Goal: Navigation & Orientation: Find specific page/section

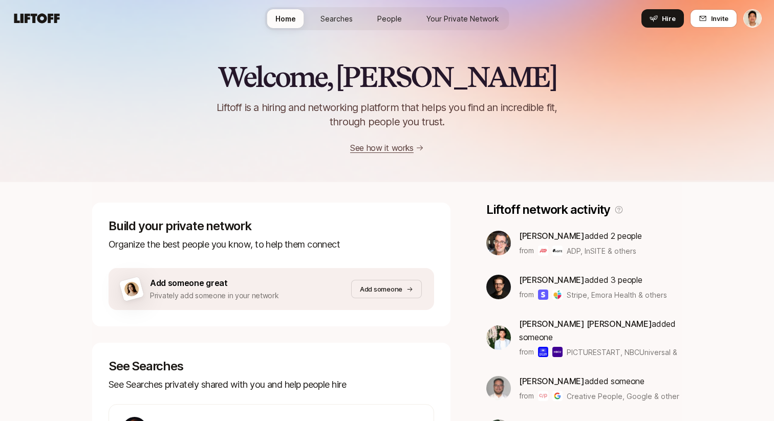
click at [437, 14] on span "Your Private Network" at bounding box center [462, 18] width 73 height 11
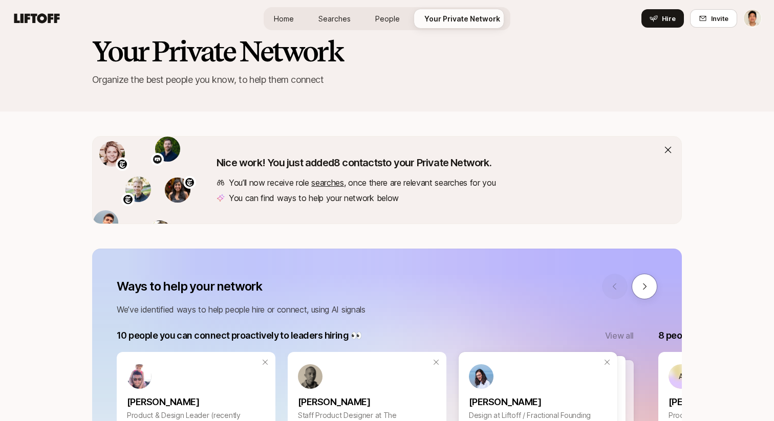
scroll to position [35, 0]
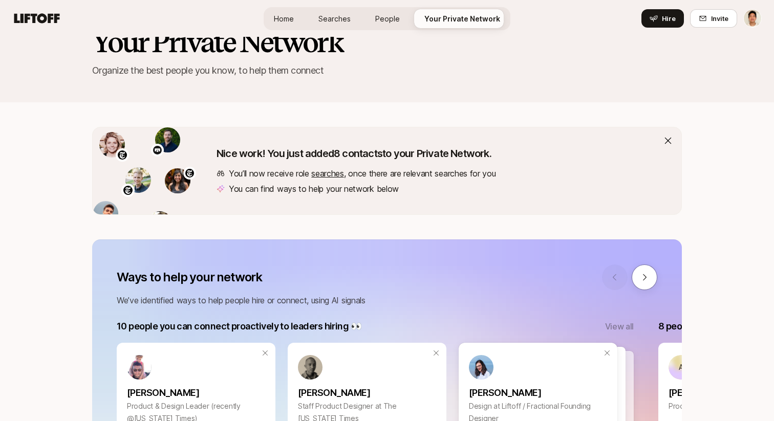
click at [330, 19] on span "Searches" at bounding box center [334, 18] width 32 height 11
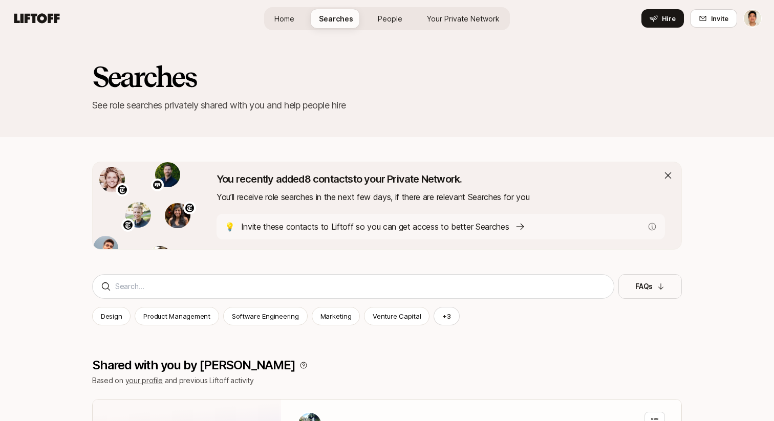
click at [379, 226] on p "Invite these contacts to Liftoff so you can get access to better Searches" at bounding box center [375, 226] width 268 height 13
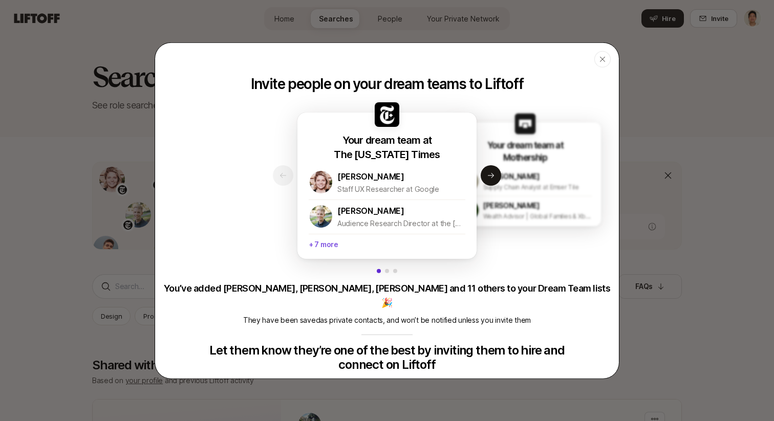
click at [346, 249] on p "+ 7 more" at bounding box center [387, 242] width 157 height 19
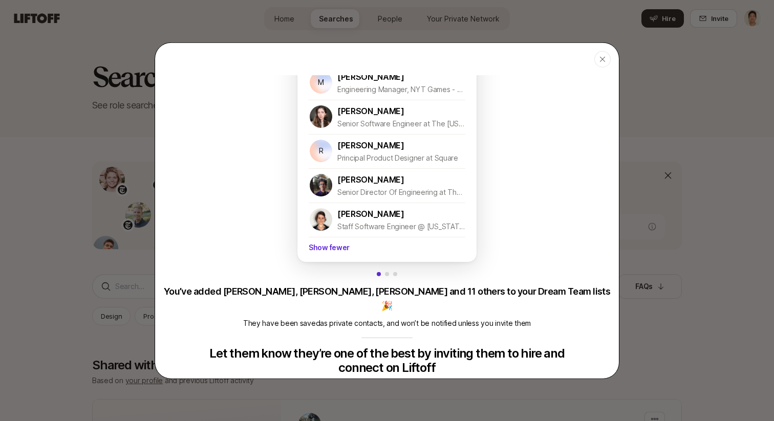
scroll to position [221, 0]
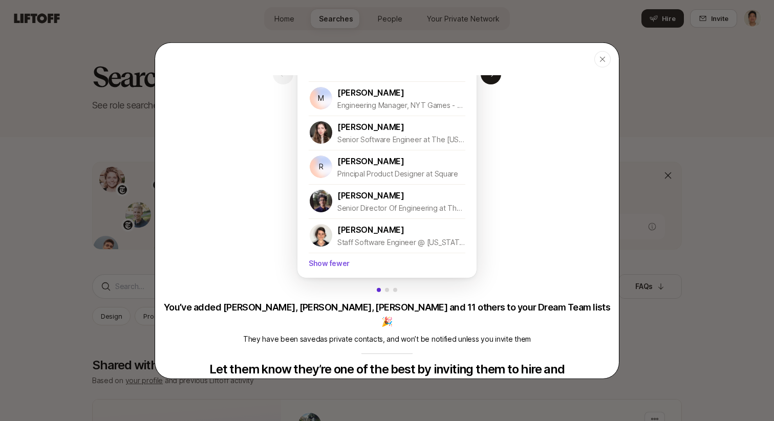
click at [358, 260] on p "Show fewer" at bounding box center [387, 261] width 157 height 19
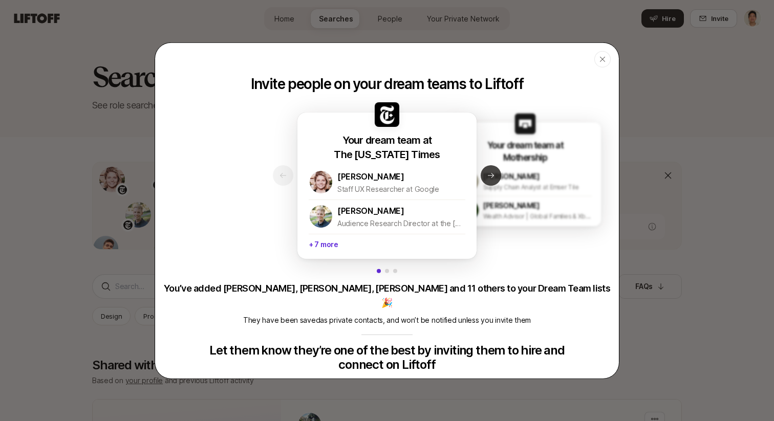
click at [492, 175] on icon at bounding box center [491, 175] width 8 height 8
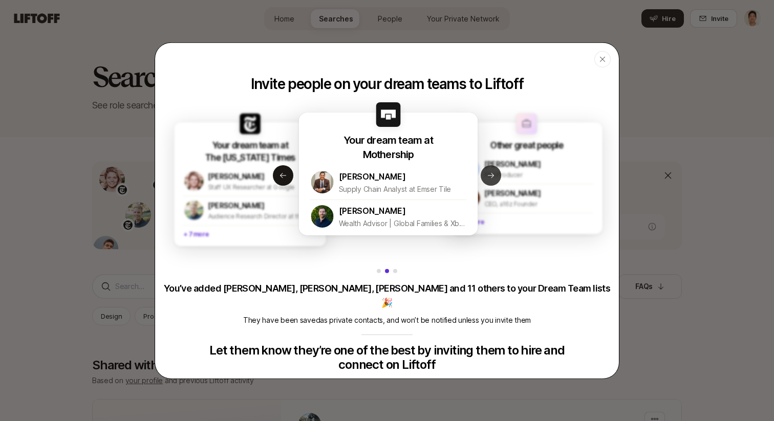
click at [495, 172] on icon at bounding box center [491, 175] width 8 height 8
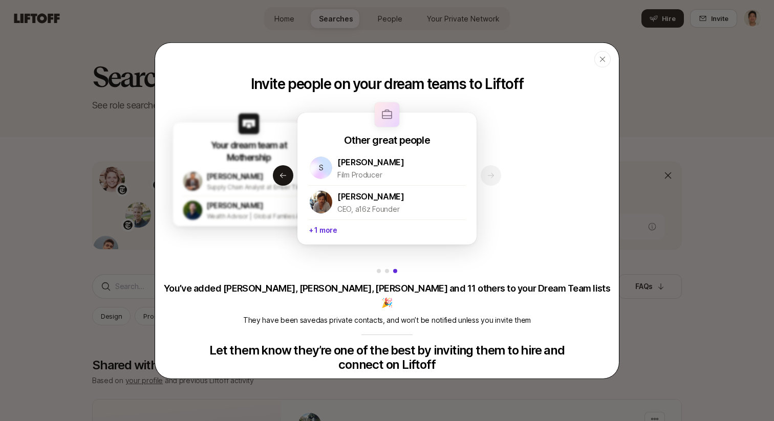
click at [281, 164] on div "Your dream team at Mothership Kevin Tsuchiya Supply Chain Analyst at Emser Tile…" at bounding box center [249, 182] width 153 height 86
click at [283, 174] on icon at bounding box center [283, 175] width 8 height 8
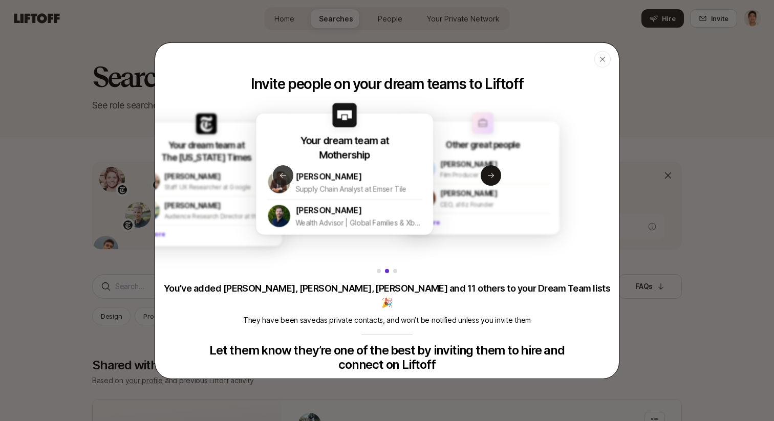
click at [287, 174] on icon at bounding box center [283, 175] width 8 height 8
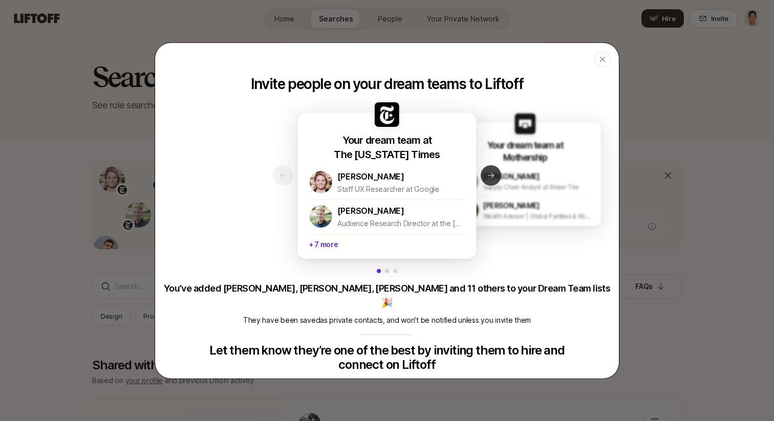
click at [492, 182] on button "Next slide" at bounding box center [491, 175] width 20 height 20
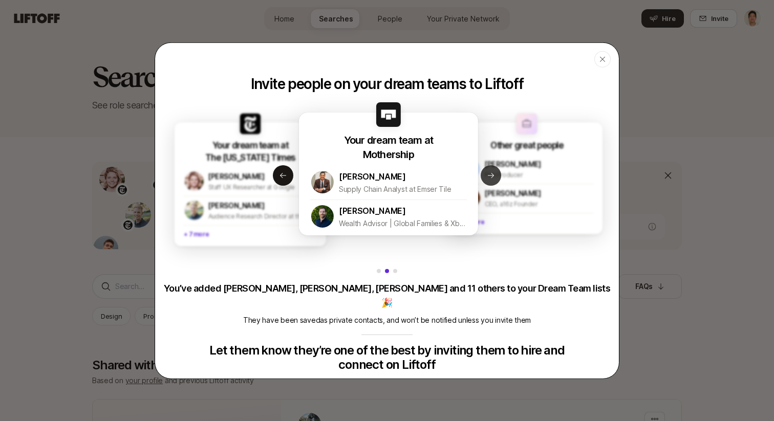
click at [492, 181] on button "Next slide" at bounding box center [491, 175] width 20 height 20
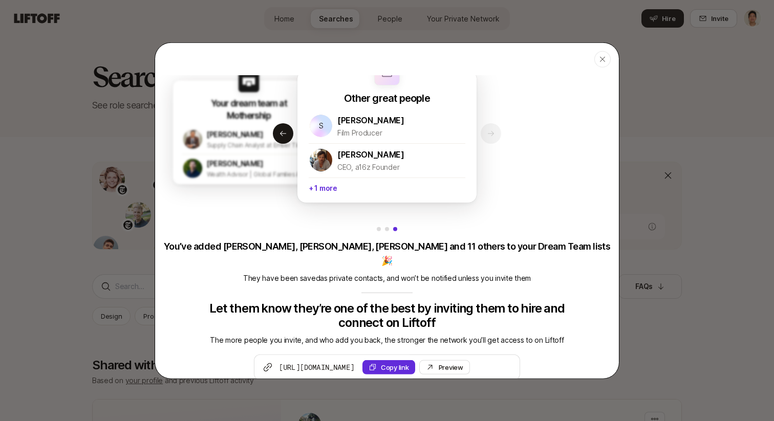
scroll to position [45, 0]
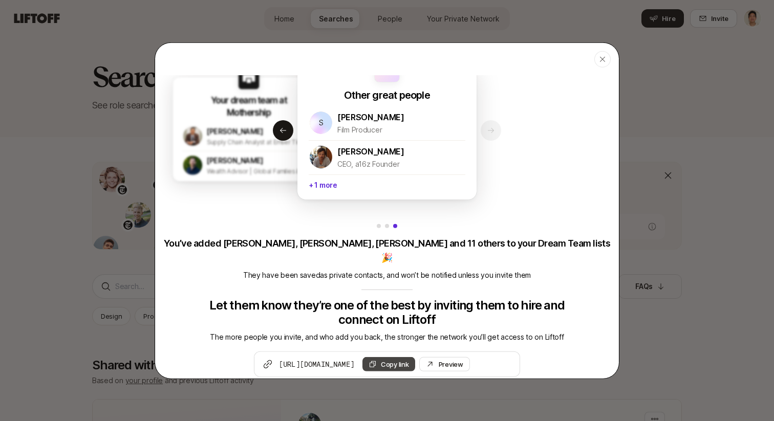
click at [415, 357] on button "Copy link" at bounding box center [388, 364] width 53 height 14
click at [571, 112] on div "Your dream team at The New York Times Shannon Smith Staff UX Researcher at Goog…" at bounding box center [387, 212] width 464 height 330
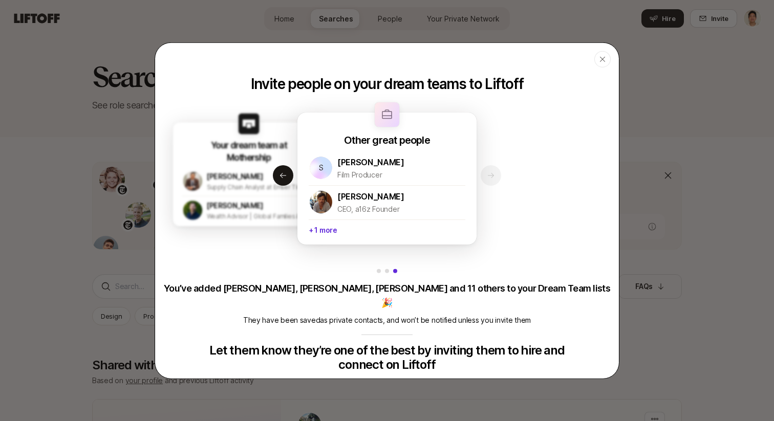
click at [571, 112] on div "Your dream team at The New York Times Shannon Smith Staff UX Researcher at Goog…" at bounding box center [387, 257] width 464 height 330
click at [280, 177] on icon at bounding box center [283, 175] width 8 height 8
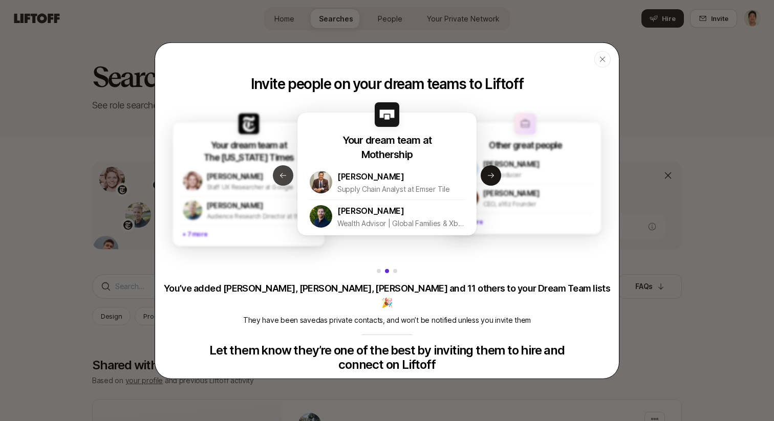
click at [285, 181] on button "Previous slide" at bounding box center [283, 175] width 20 height 20
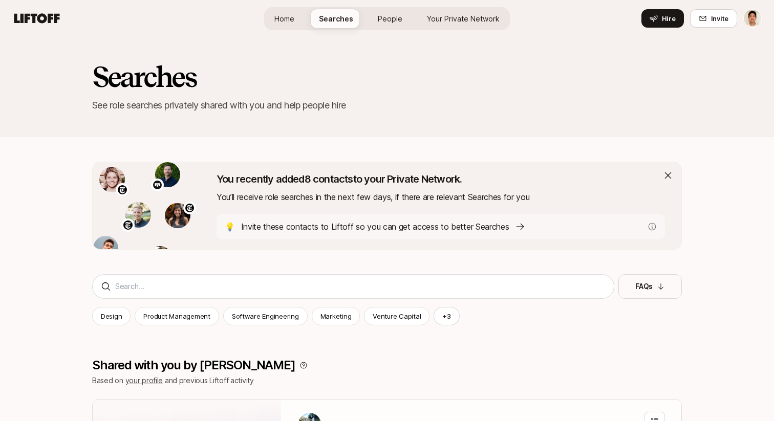
click at [389, 17] on span "People" at bounding box center [390, 18] width 25 height 11
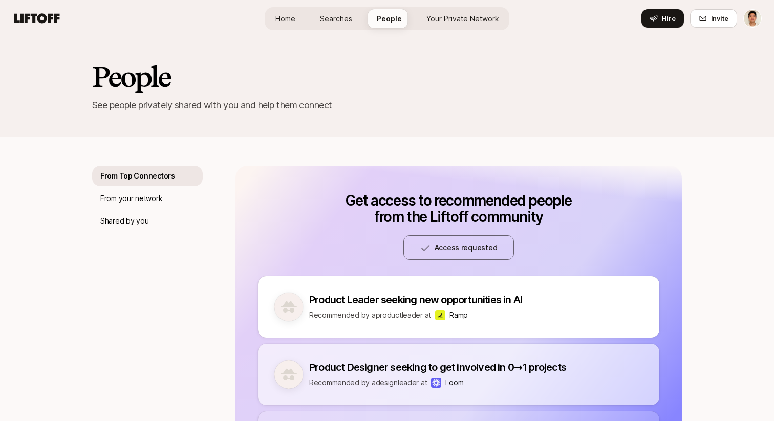
click at [285, 18] on span "Home" at bounding box center [285, 18] width 20 height 11
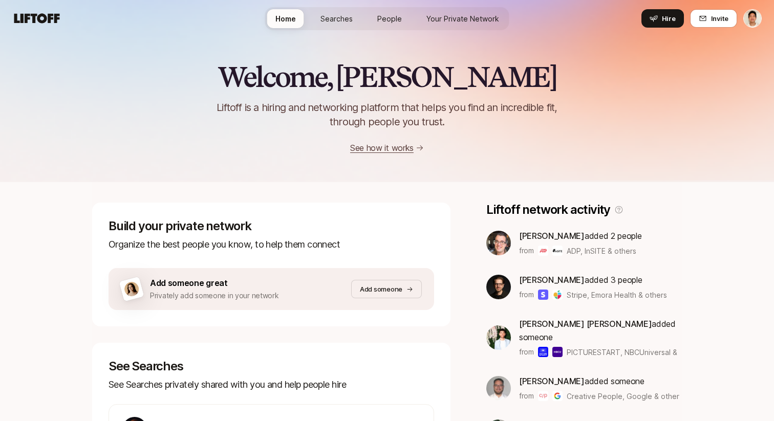
click at [437, 27] on link "Your Private Network" at bounding box center [462, 18] width 89 height 19
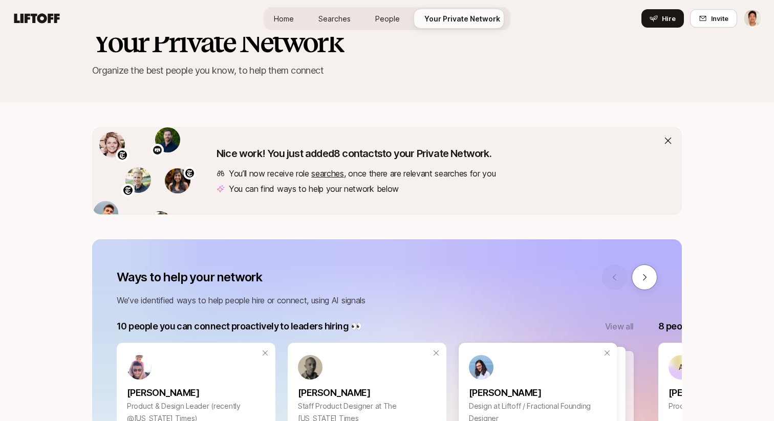
click at [666, 141] on icon at bounding box center [668, 141] width 10 height 10
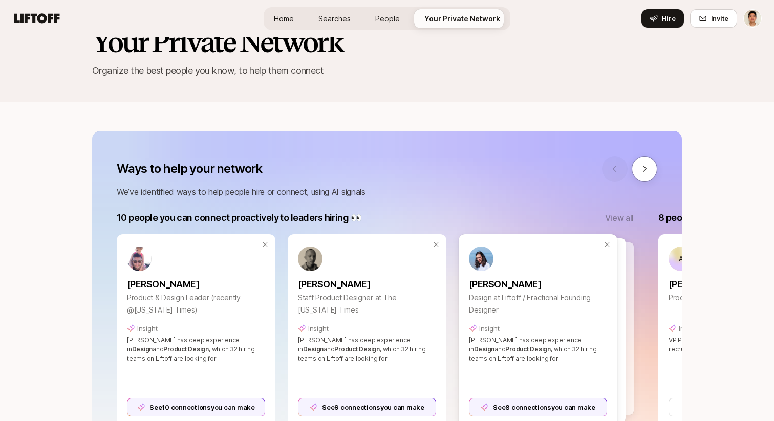
click at [505, 73] on p "Organize the best people you know, to help them connect" at bounding box center [387, 70] width 590 height 14
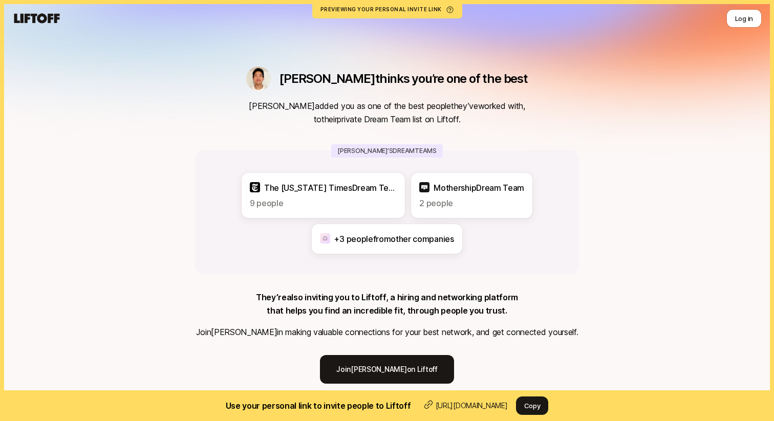
click at [607, 141] on div "[PERSON_NAME] thinks you’re one of the best [PERSON_NAME] added you as one of t…" at bounding box center [387, 212] width 774 height 425
click at [455, 210] on div "Mothership Dream Team 2 people" at bounding box center [471, 195] width 121 height 45
click at [608, 210] on div "[PERSON_NAME] thinks you’re one of the best [PERSON_NAME] added you as one of t…" at bounding box center [387, 212] width 774 height 425
click at [652, 88] on div "[PERSON_NAME] thinks you’re one of the best [PERSON_NAME] added you as one of t…" at bounding box center [387, 212] width 774 height 425
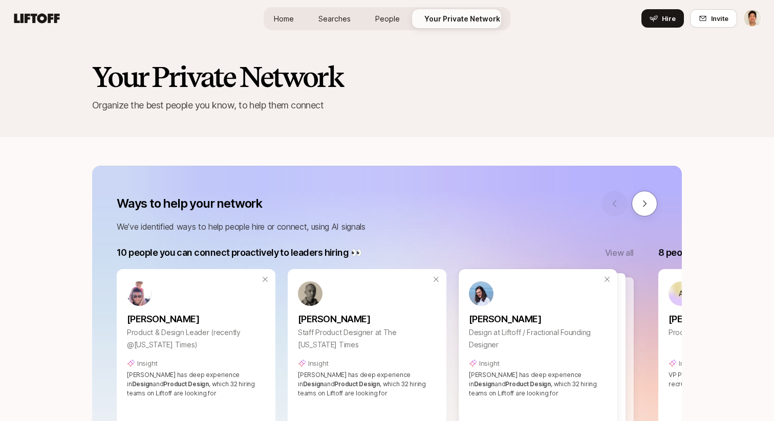
click at [340, 20] on span "Searches" at bounding box center [334, 18] width 32 height 11
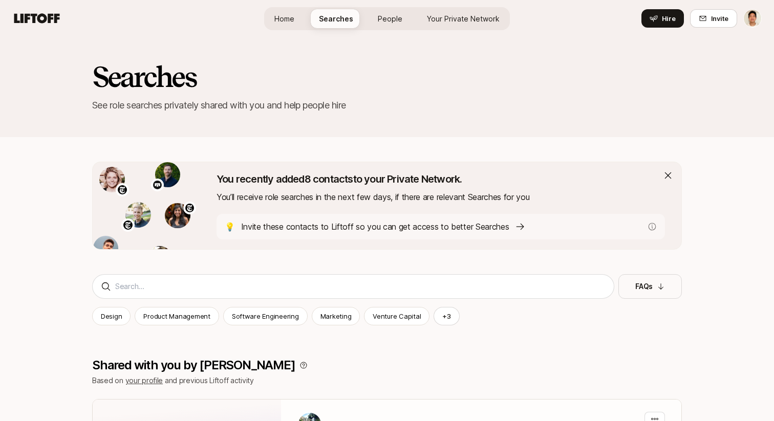
click at [645, 227] on div "💡 Invite these contacts to Liftoff so you can get access to better Searches" at bounding box center [441, 227] width 448 height 26
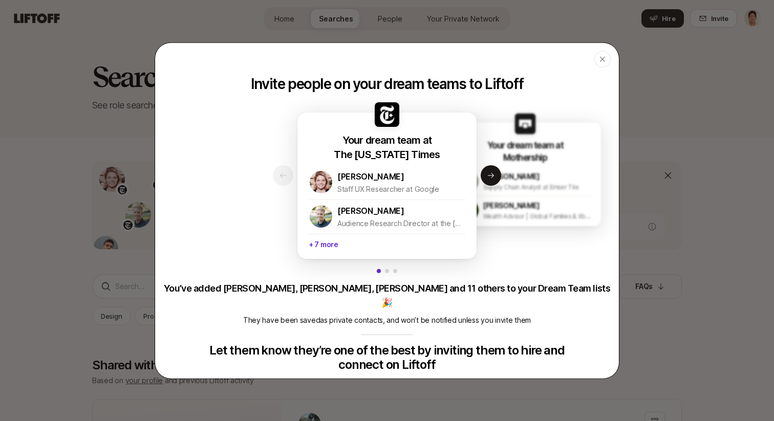
scroll to position [45, 0]
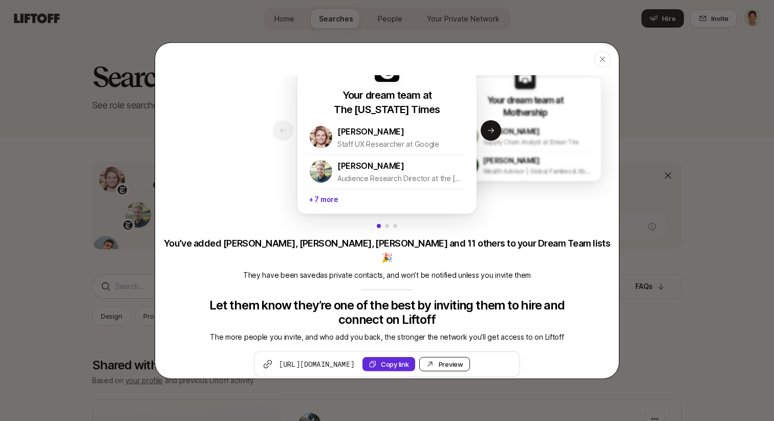
click at [470, 357] on link "Preview Invite" at bounding box center [444, 364] width 51 height 14
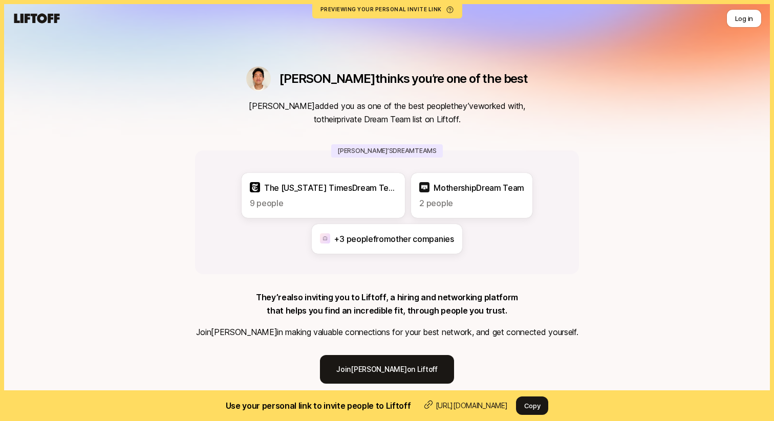
click at [625, 165] on div "[PERSON_NAME] thinks you’re one of the best [PERSON_NAME] added you as one of t…" at bounding box center [387, 212] width 774 height 425
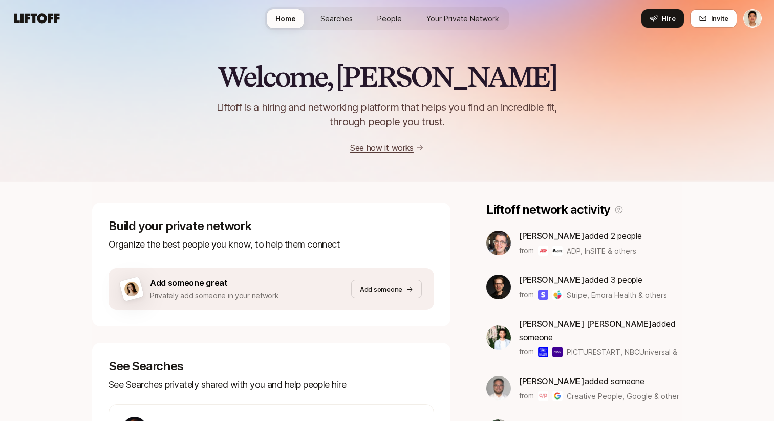
click at [339, 22] on span "Searches" at bounding box center [336, 18] width 32 height 11
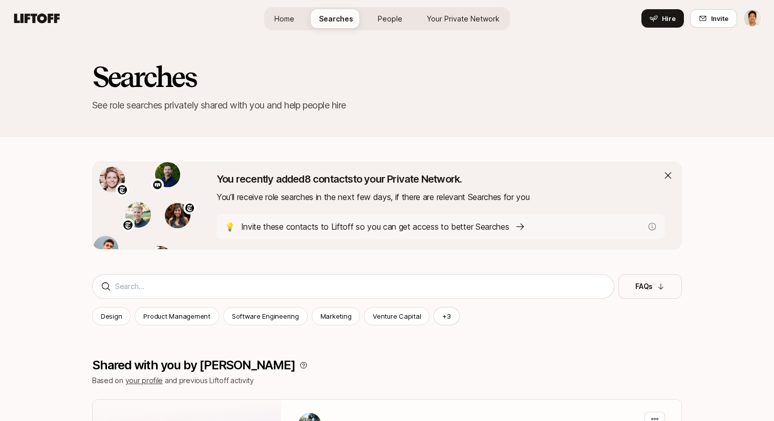
click at [395, 23] on span "People" at bounding box center [390, 18] width 25 height 11
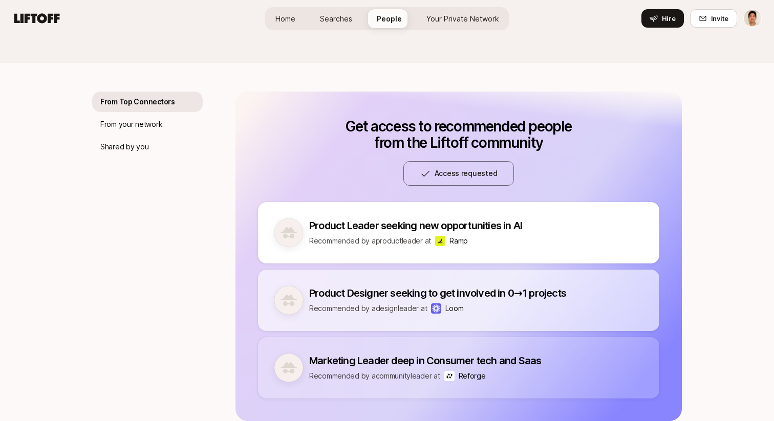
scroll to position [144, 0]
